Goal: Feedback & Contribution: Leave review/rating

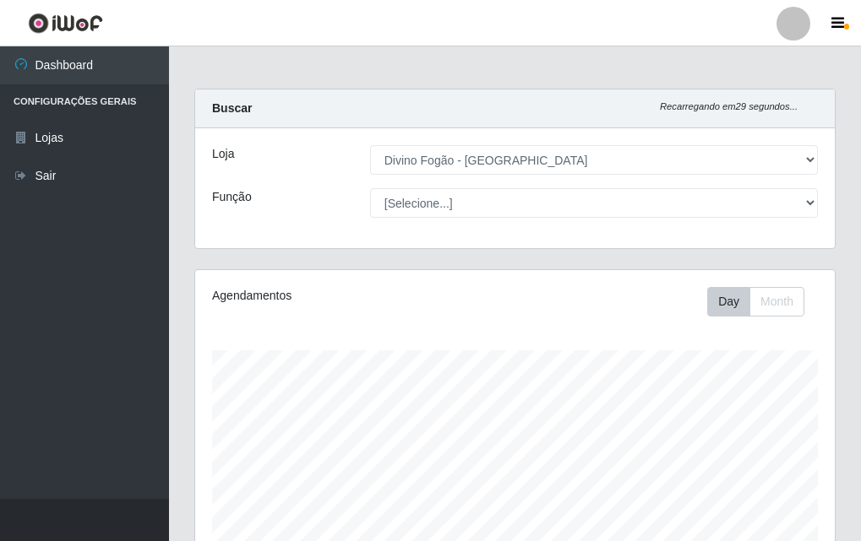
select select "499"
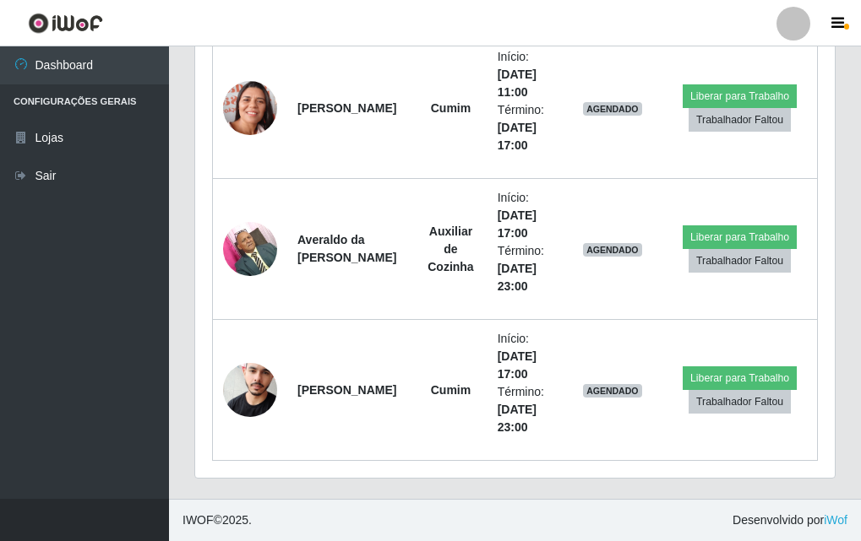
scroll to position [351, 639]
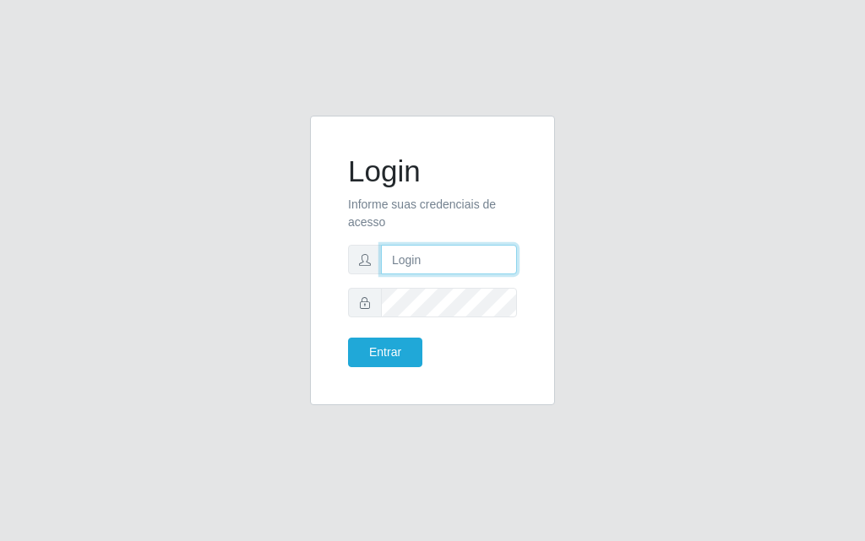
click at [427, 261] on input "text" at bounding box center [449, 260] width 136 height 30
type input "luiz@divinofogao"
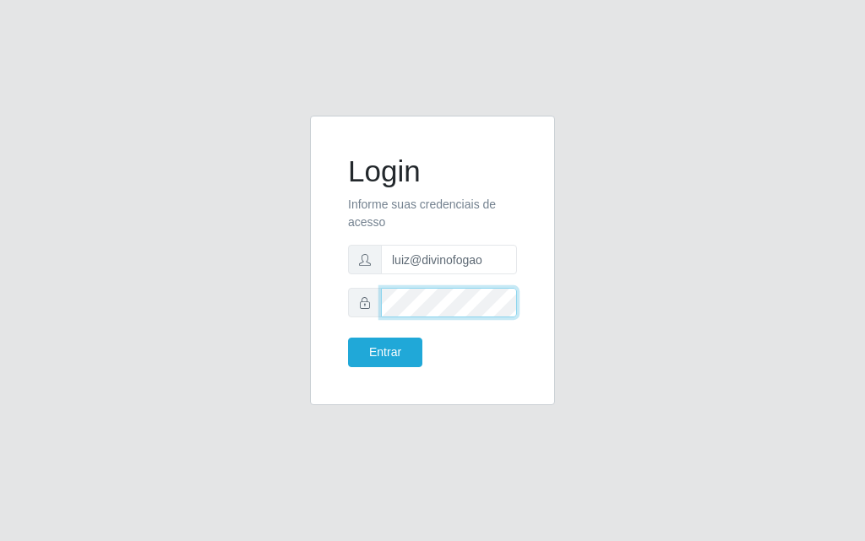
click at [348, 338] on button "Entrar" at bounding box center [385, 353] width 74 height 30
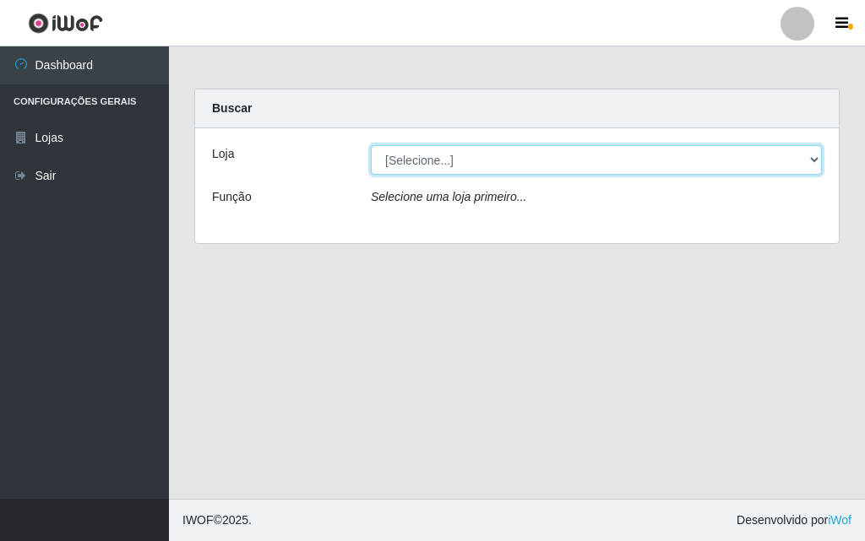
click at [462, 162] on select "[Selecione...] Divino Fogão - Campina Grande" at bounding box center [596, 160] width 451 height 30
click at [371, 145] on select "[Selecione...] Divino Fogão - Campina Grande" at bounding box center [596, 160] width 451 height 30
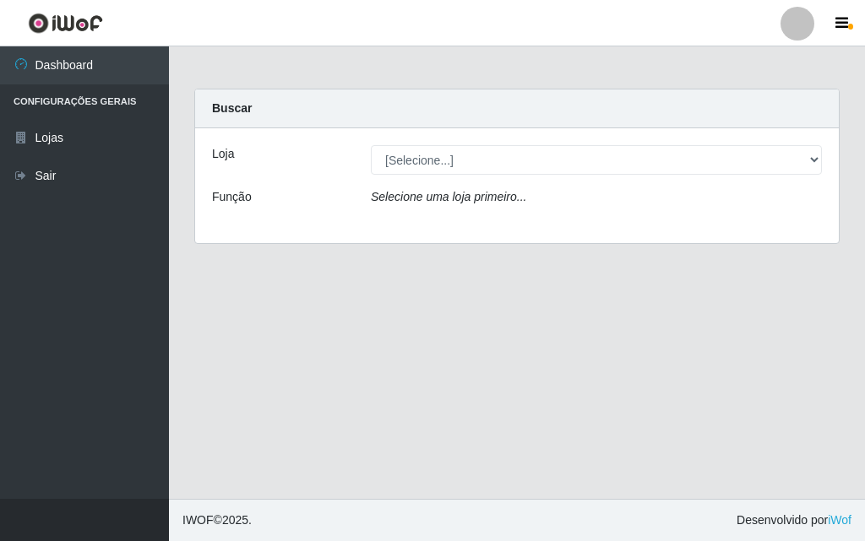
click at [473, 203] on icon "Selecione uma loja primeiro..." at bounding box center [448, 197] width 155 height 14
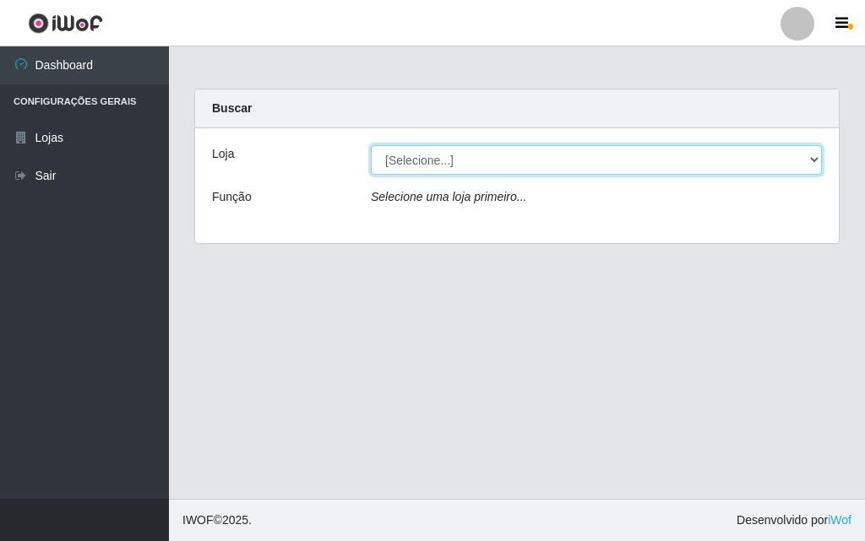
click at [471, 167] on select "[Selecione...] Divino Fogão - Campina Grande" at bounding box center [596, 160] width 451 height 30
select select "499"
click at [371, 145] on select "[Selecione...] Divino Fogão - Campina Grande" at bounding box center [596, 160] width 451 height 30
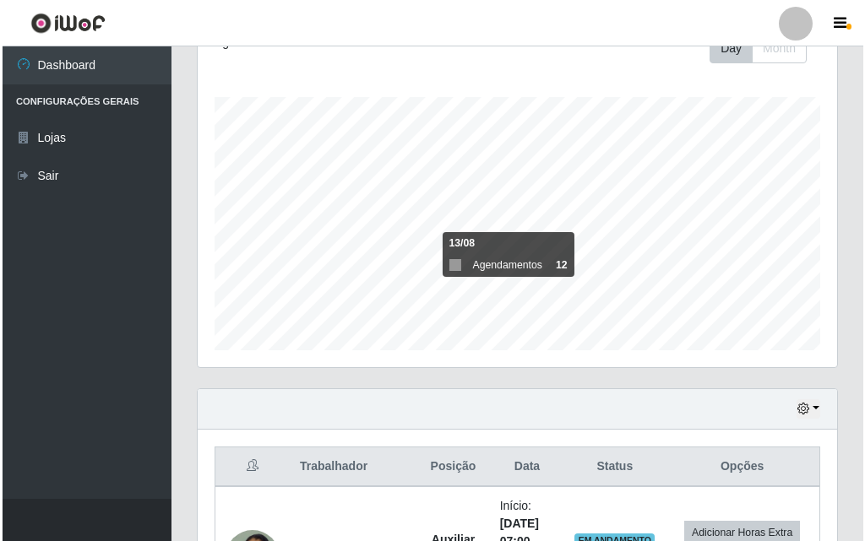
scroll to position [591, 0]
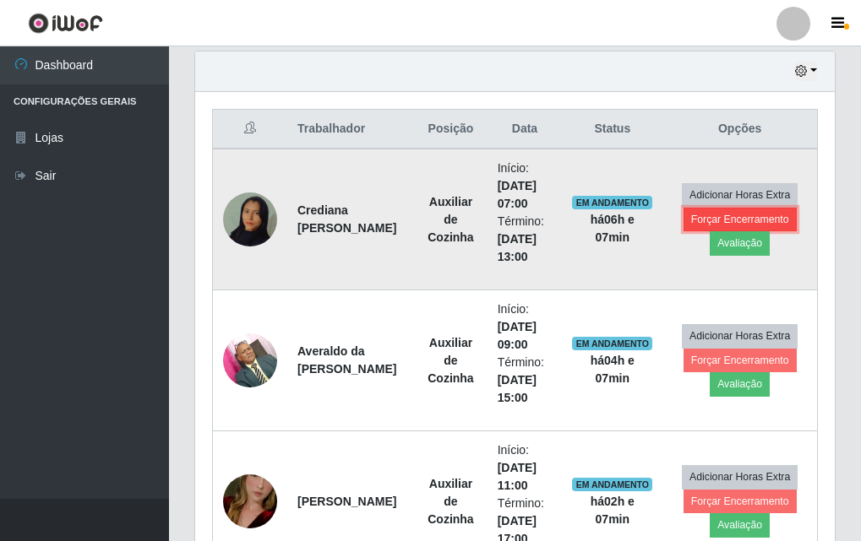
click at [706, 225] on button "Forçar Encerramento" at bounding box center [739, 220] width 113 height 24
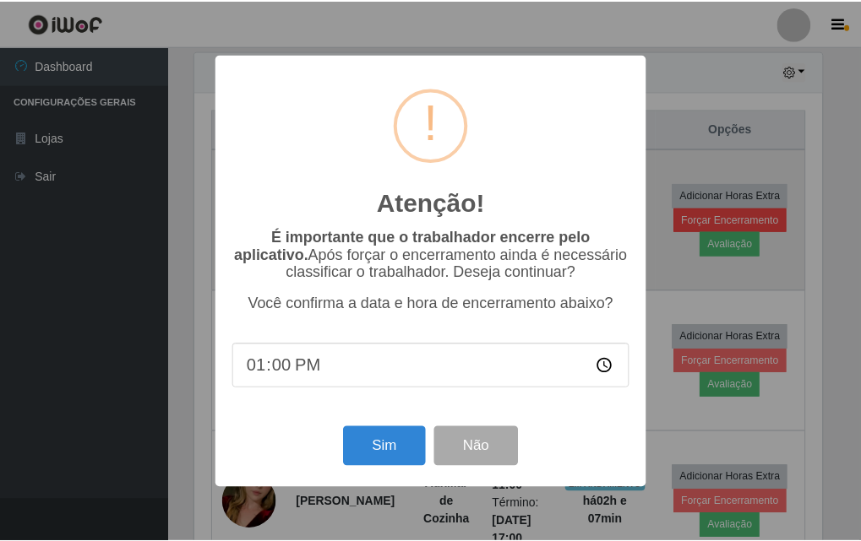
scroll to position [351, 631]
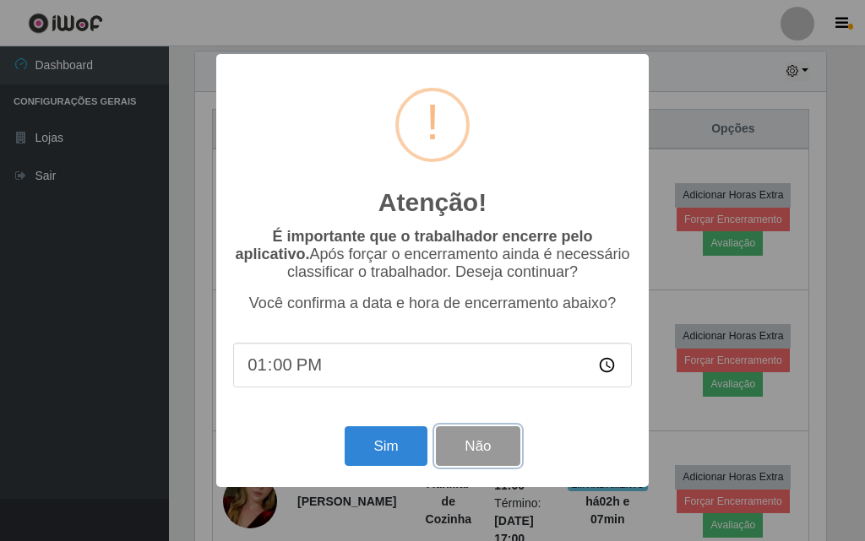
click at [503, 445] on button "Não" at bounding box center [478, 447] width 84 height 40
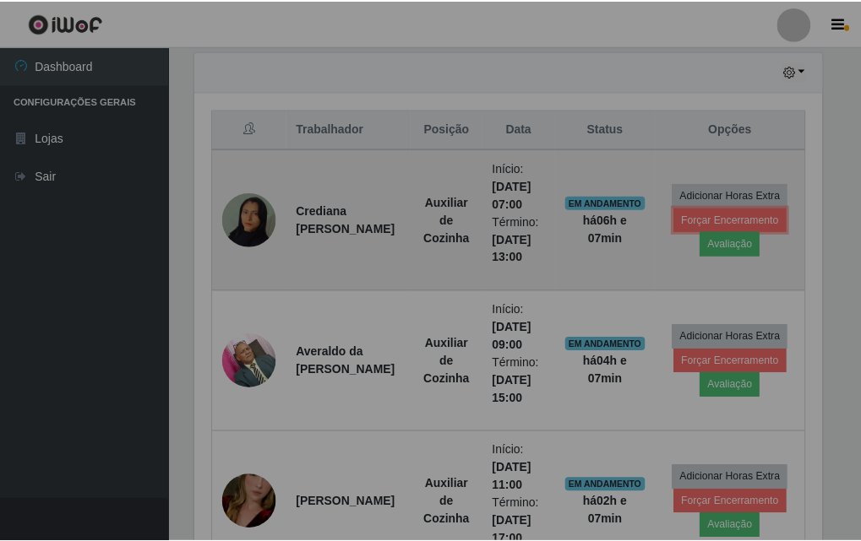
scroll to position [351, 639]
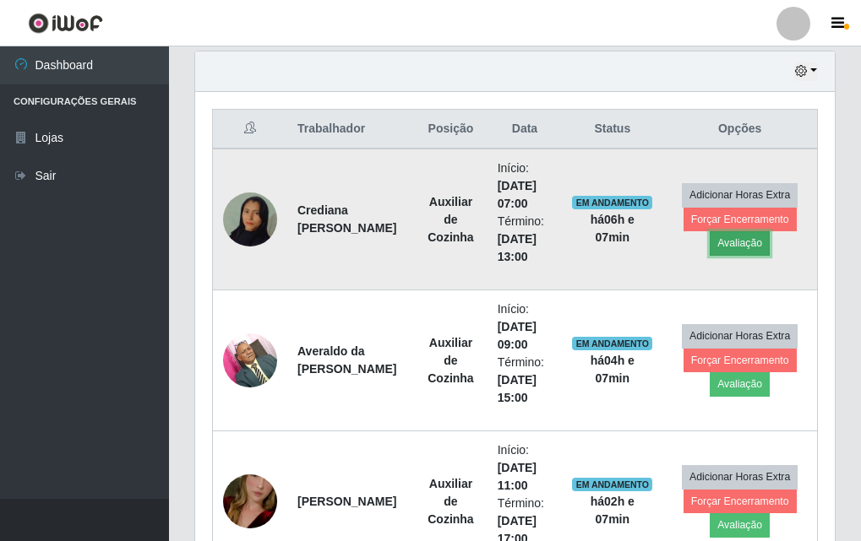
click at [721, 251] on button "Avaliação" at bounding box center [740, 243] width 60 height 24
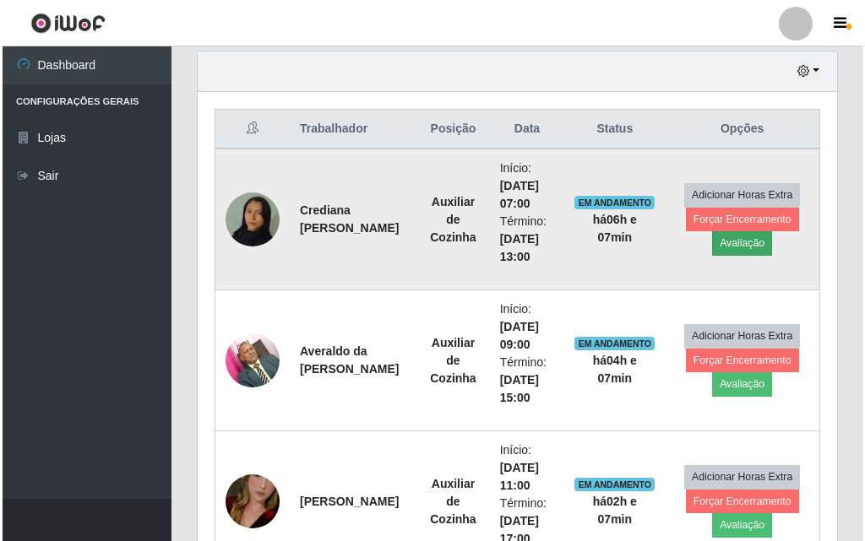
scroll to position [351, 631]
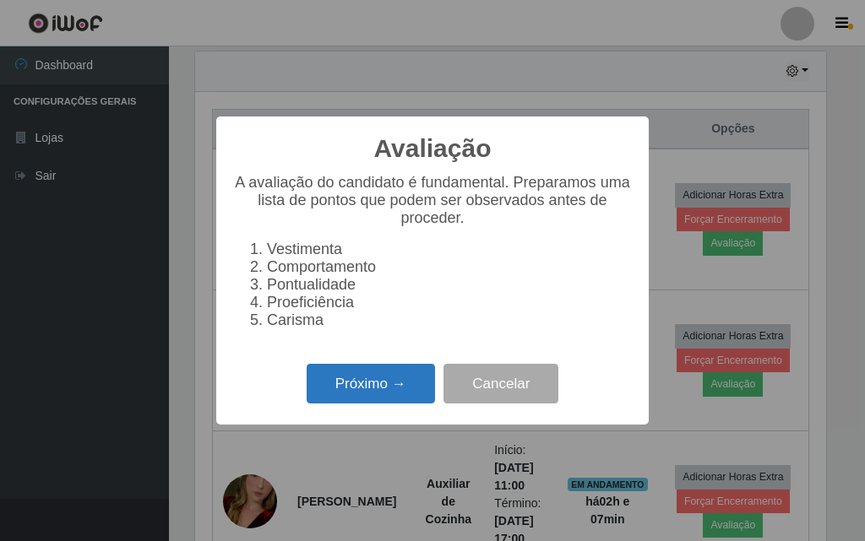
click at [413, 390] on button "Próximo →" at bounding box center [371, 384] width 128 height 40
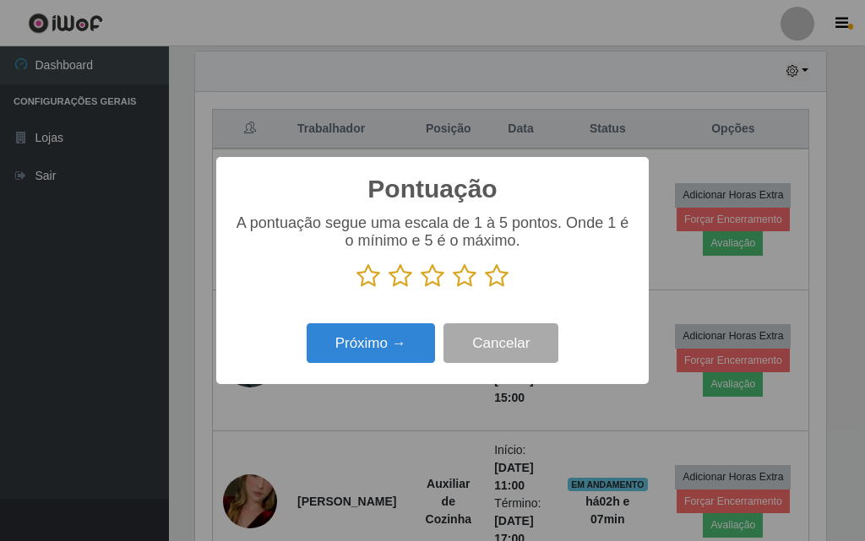
click at [492, 276] on icon at bounding box center [497, 276] width 24 height 25
click at [485, 289] on input "radio" at bounding box center [485, 289] width 0 height 0
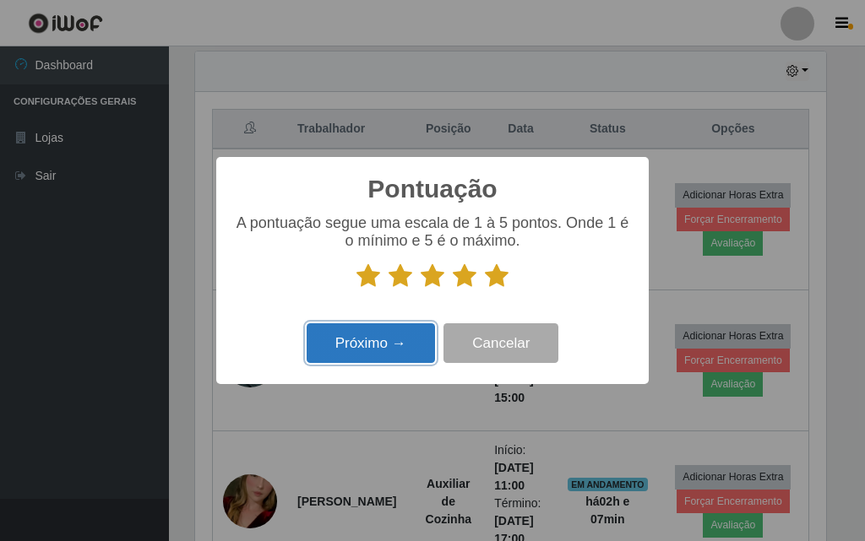
click at [408, 347] on button "Próximo →" at bounding box center [371, 344] width 128 height 40
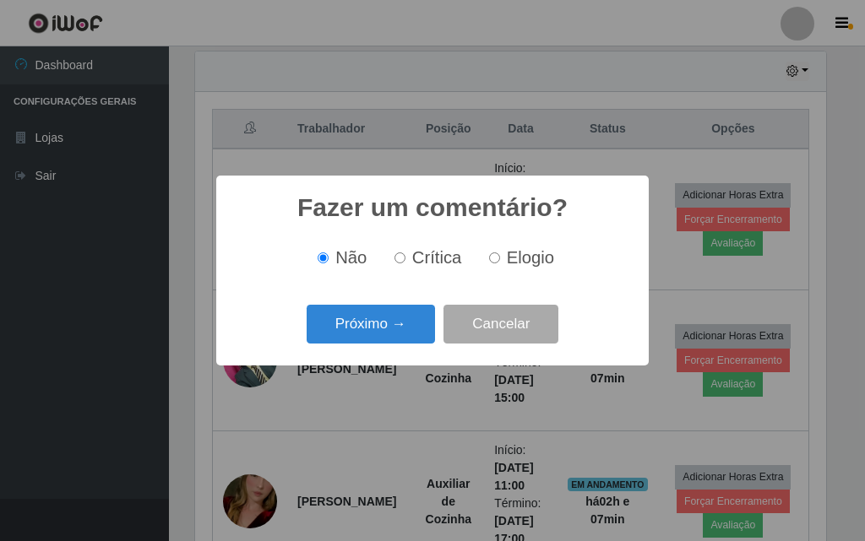
click at [489, 260] on input "Elogio" at bounding box center [494, 258] width 11 height 11
radio input "true"
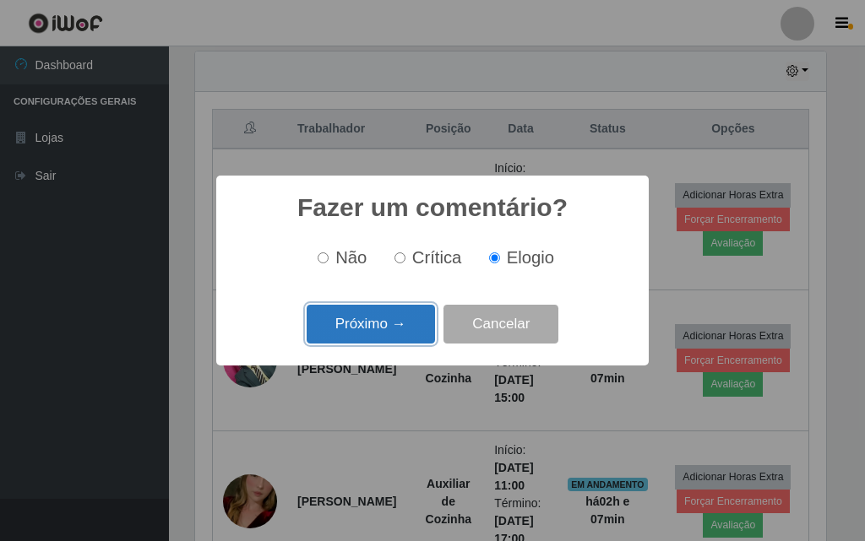
click at [419, 330] on button "Próximo →" at bounding box center [371, 325] width 128 height 40
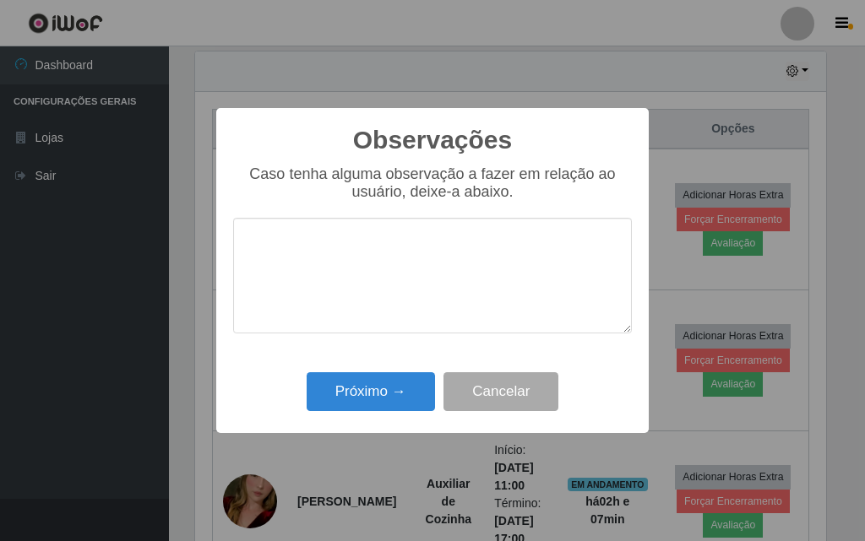
click at [411, 276] on textarea at bounding box center [432, 276] width 399 height 116
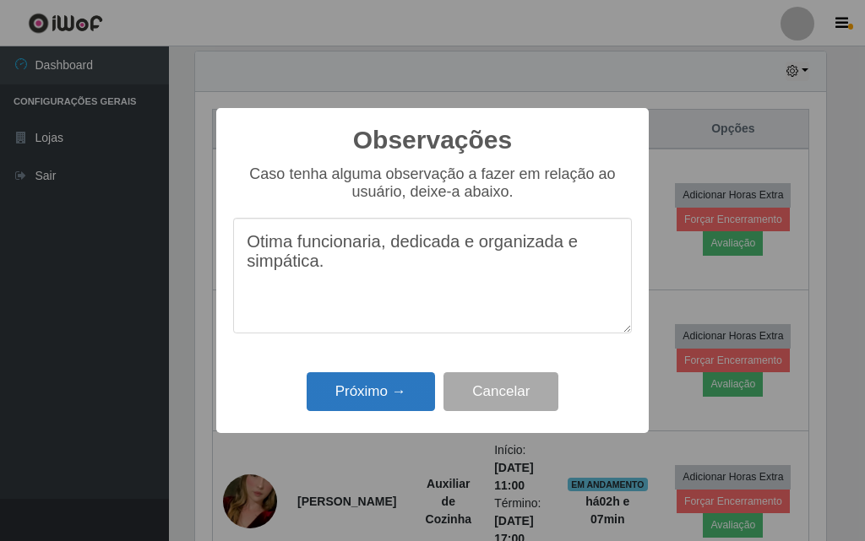
type textarea "Otima funcionaria, dedicada e organizada e simpática."
click at [365, 383] on button "Próximo →" at bounding box center [371, 393] width 128 height 40
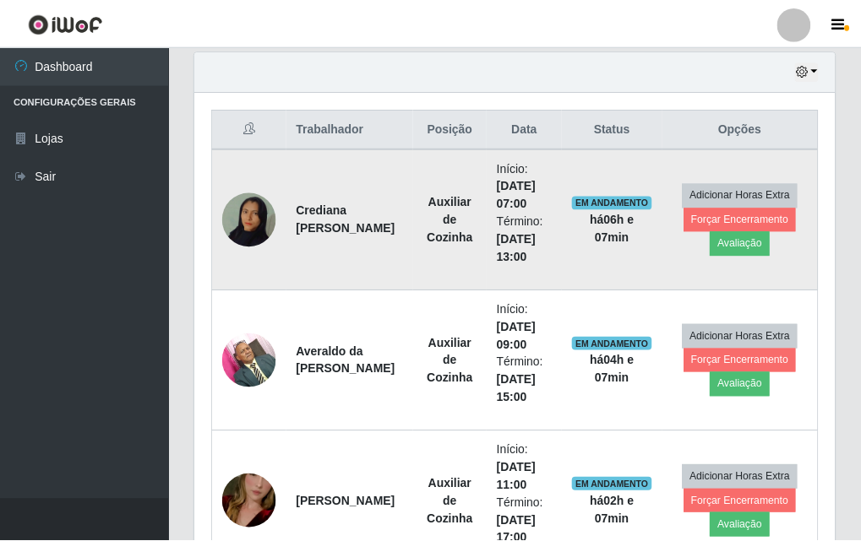
scroll to position [351, 639]
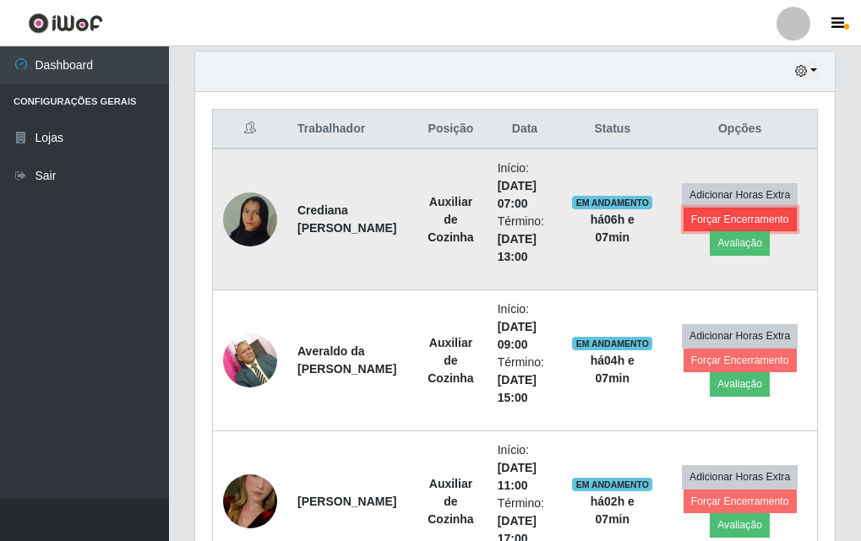
click at [734, 210] on button "Forçar Encerramento" at bounding box center [739, 220] width 113 height 24
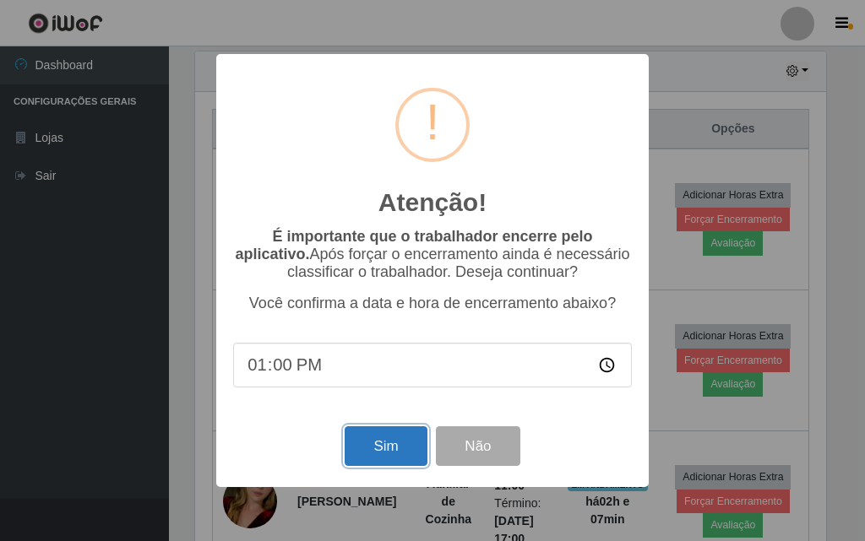
click at [380, 453] on button "Sim" at bounding box center [386, 447] width 82 height 40
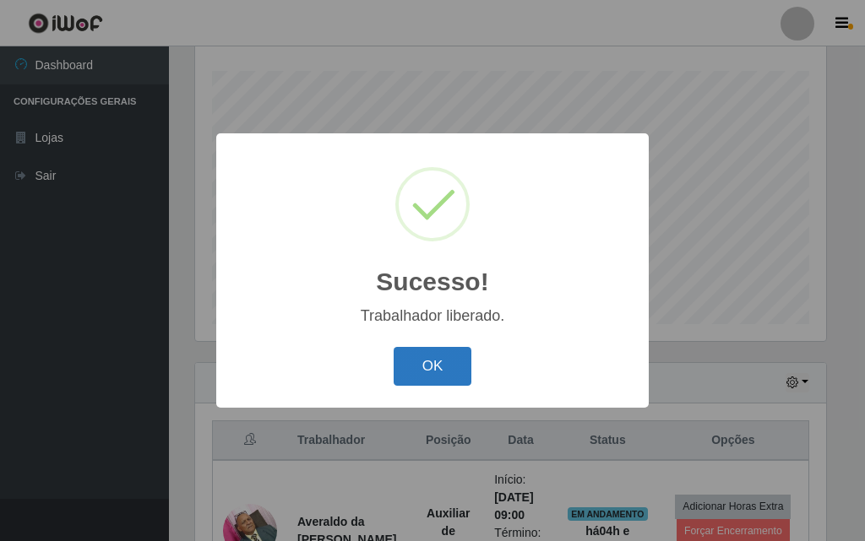
click at [425, 373] on button "OK" at bounding box center [433, 367] width 79 height 40
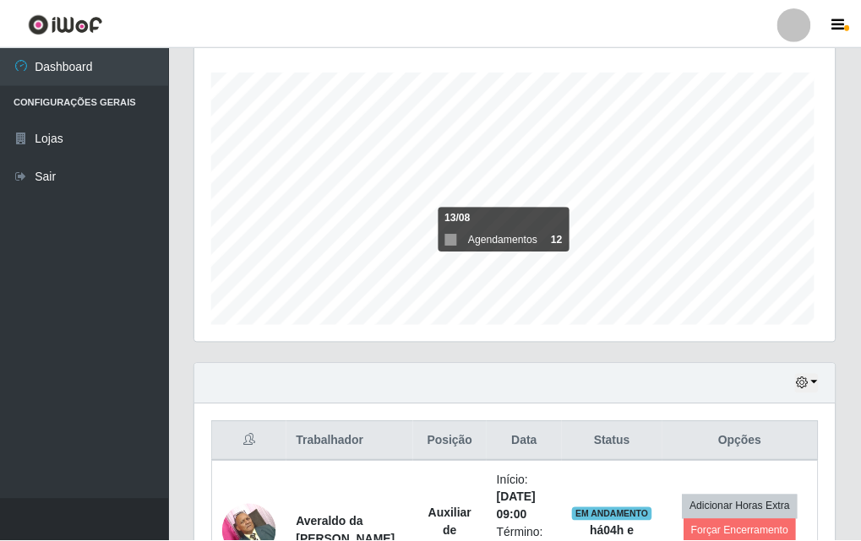
scroll to position [351, 639]
